Goal: Task Accomplishment & Management: Manage account settings

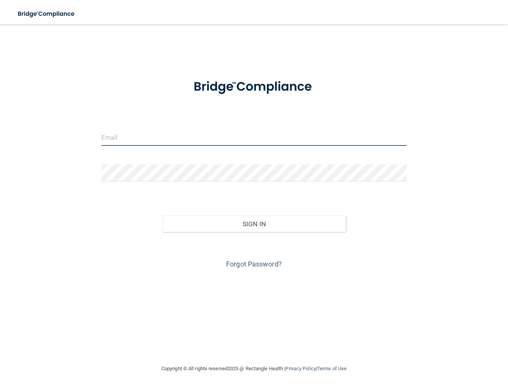
type input "[EMAIL_ADDRESS][DOMAIN_NAME]"
click at [208, 140] on input "[EMAIL_ADDRESS][DOMAIN_NAME]" at bounding box center [254, 137] width 306 height 17
type input "[EMAIL_ADDRESS][DOMAIN_NAME]"
drag, startPoint x: 178, startPoint y: 140, endPoint x: 72, endPoint y: 131, distance: 105.6
click at [72, 131] on div "[EMAIL_ADDRESS][DOMAIN_NAME] Invalid email/password. You don't have permission …" at bounding box center [254, 194] width 478 height 324
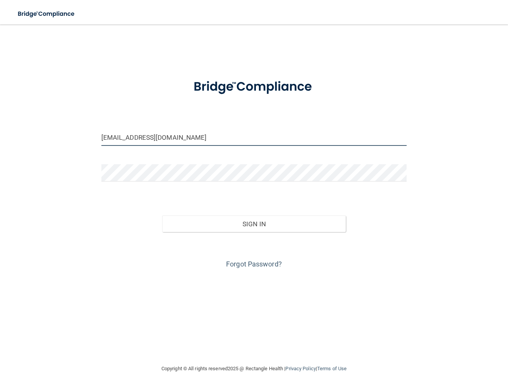
click at [235, 138] on input "[EMAIL_ADDRESS][DOMAIN_NAME]" at bounding box center [254, 137] width 306 height 17
drag, startPoint x: 235, startPoint y: 138, endPoint x: 16, endPoint y: 136, distance: 219.3
click at [16, 136] on div "[EMAIL_ADDRESS][DOMAIN_NAME] Invalid email/password. You don't have permission …" at bounding box center [254, 194] width 478 height 324
click at [218, 136] on input "[EMAIL_ADDRESS][DOMAIN_NAME]" at bounding box center [254, 137] width 306 height 17
click at [213, 142] on input "[EMAIL_ADDRESS][DOMAIN_NAME]" at bounding box center [254, 137] width 306 height 17
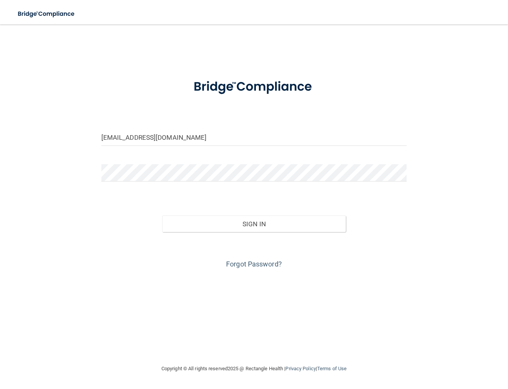
click at [52, 196] on div "[EMAIL_ADDRESS][DOMAIN_NAME] Invalid email/password. You don't have permission …" at bounding box center [254, 194] width 478 height 324
click at [212, 226] on button "Sign In" at bounding box center [253, 223] width 183 height 17
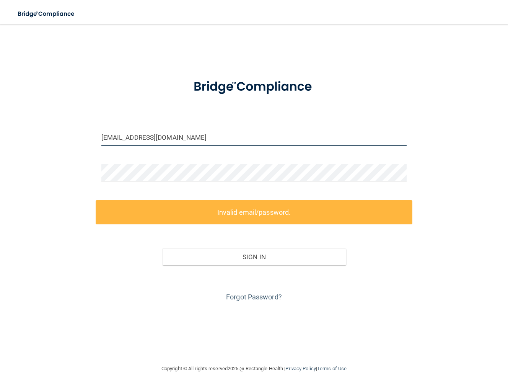
click at [231, 140] on input "[EMAIL_ADDRESS][DOMAIN_NAME]" at bounding box center [254, 137] width 306 height 17
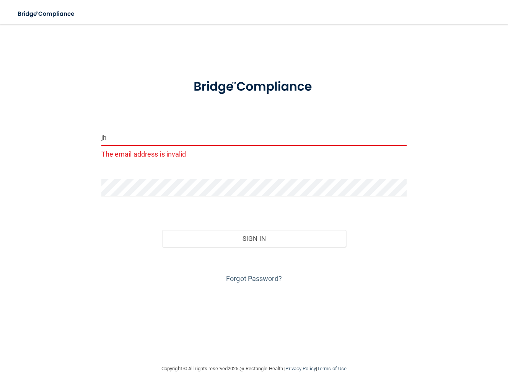
type input "j"
